Goal: Task Accomplishment & Management: Use online tool/utility

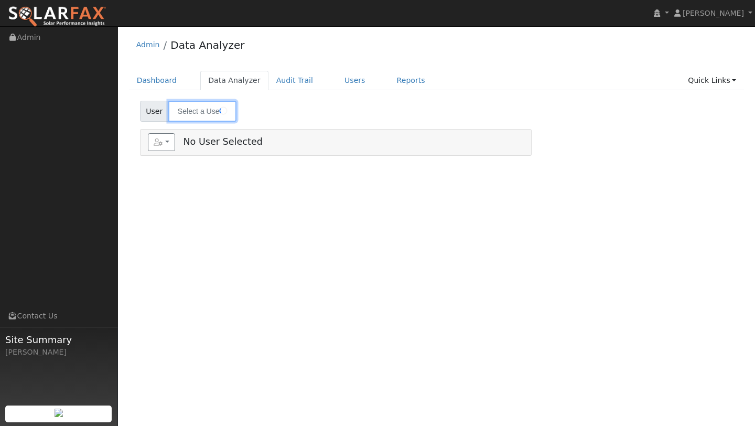
click at [180, 120] on input "text" at bounding box center [202, 111] width 68 height 21
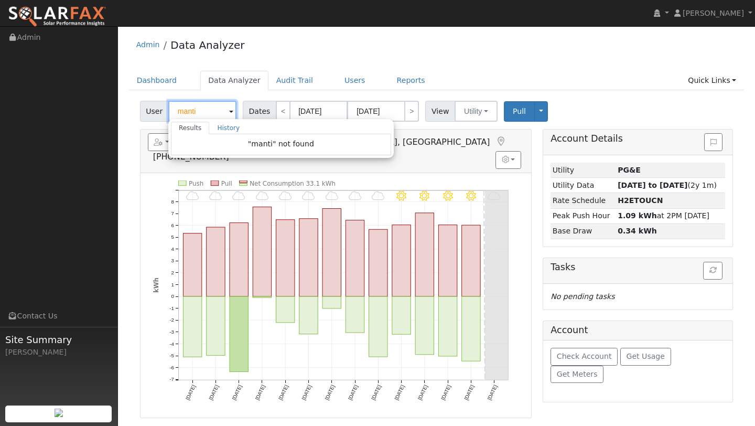
type input "manti"
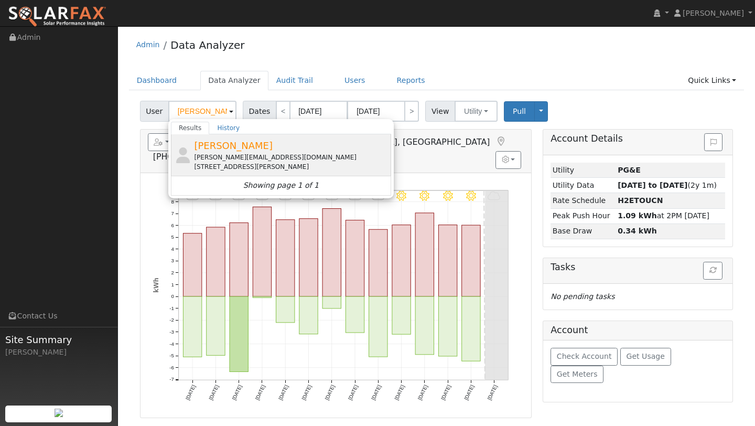
click at [208, 163] on div "6885 Thornhill Drive, Oakland, CA 94611" at bounding box center [291, 166] width 195 height 9
type input "Marianne Lam"
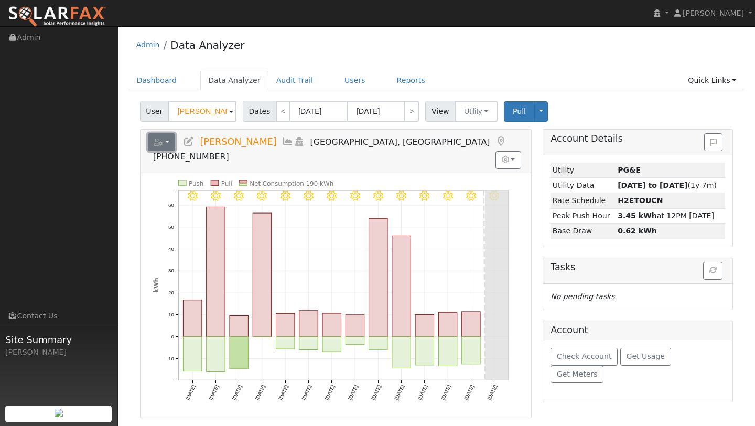
click at [163, 139] on icon "button" at bounding box center [158, 141] width 9 height 7
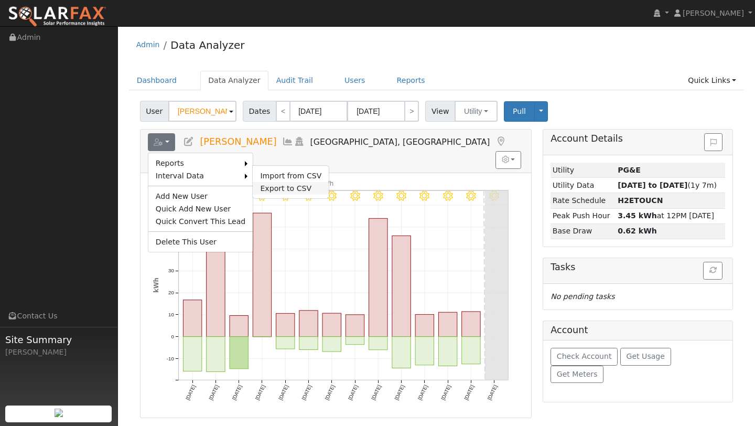
click at [262, 187] on link "Export to CSV" at bounding box center [291, 188] width 76 height 13
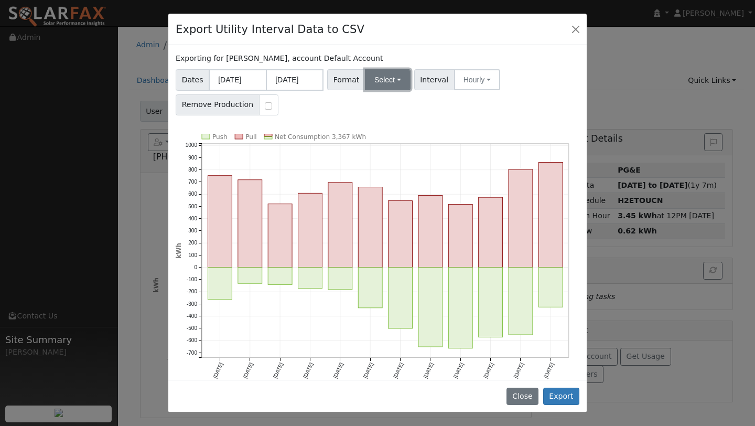
click at [402, 83] on button "Select" at bounding box center [388, 79] width 46 height 21
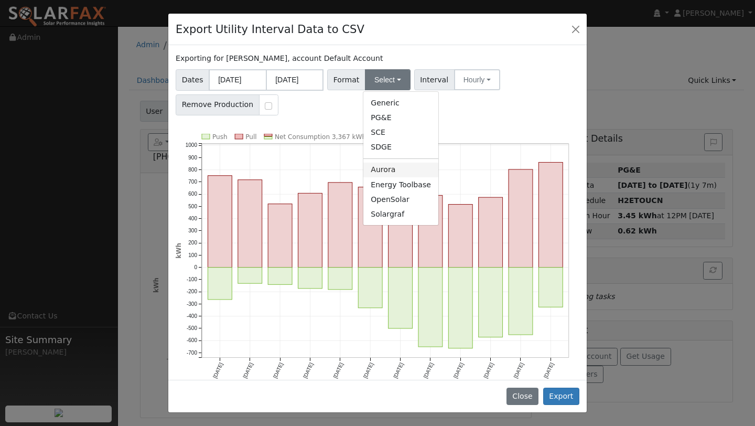
click at [378, 169] on link "Aurora" at bounding box center [401, 170] width 75 height 15
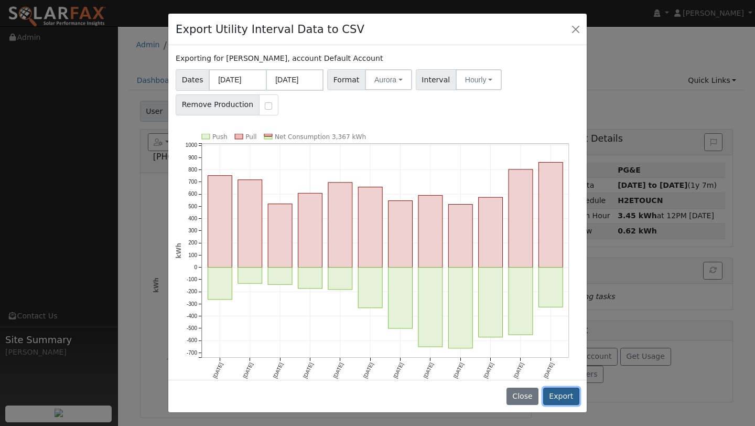
click at [550, 389] on button "Export" at bounding box center [561, 397] width 36 height 18
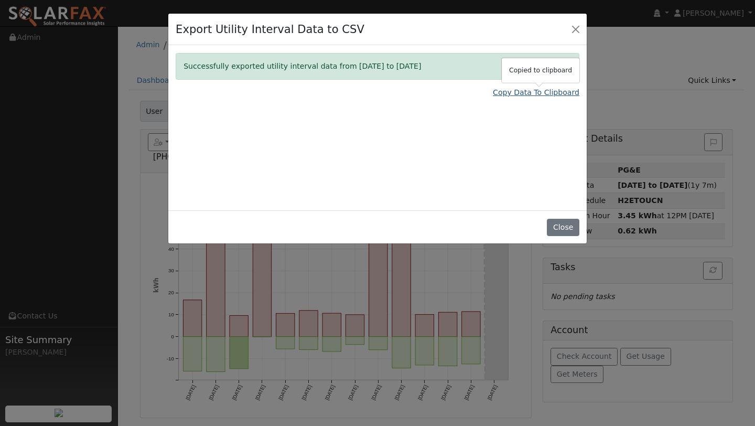
click at [517, 88] on link "Copy Data To Clipboard" at bounding box center [536, 92] width 87 height 11
click at [577, 36] on button "Close" at bounding box center [576, 29] width 15 height 15
